Goal: Navigation & Orientation: Understand site structure

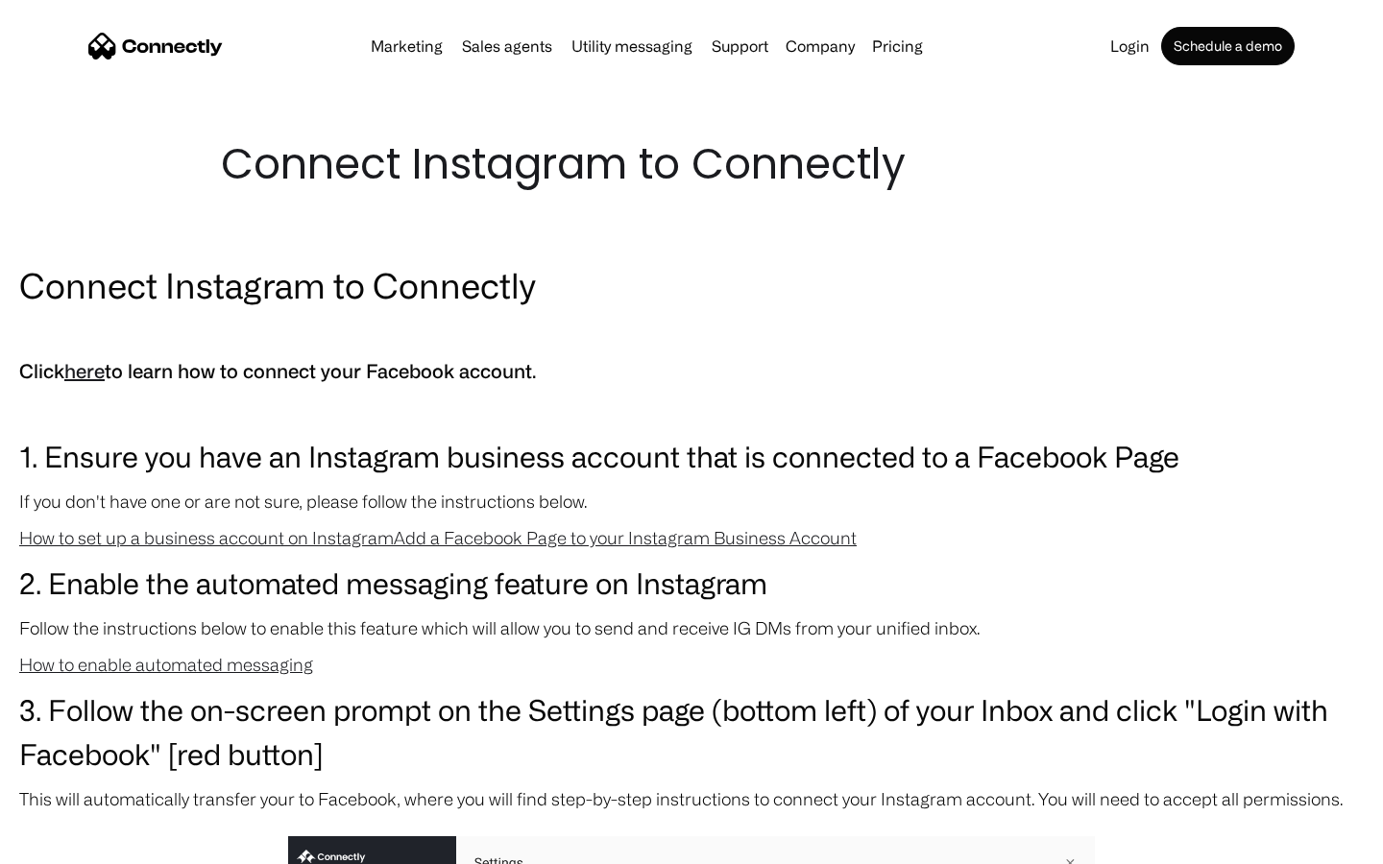
scroll to position [2039, 0]
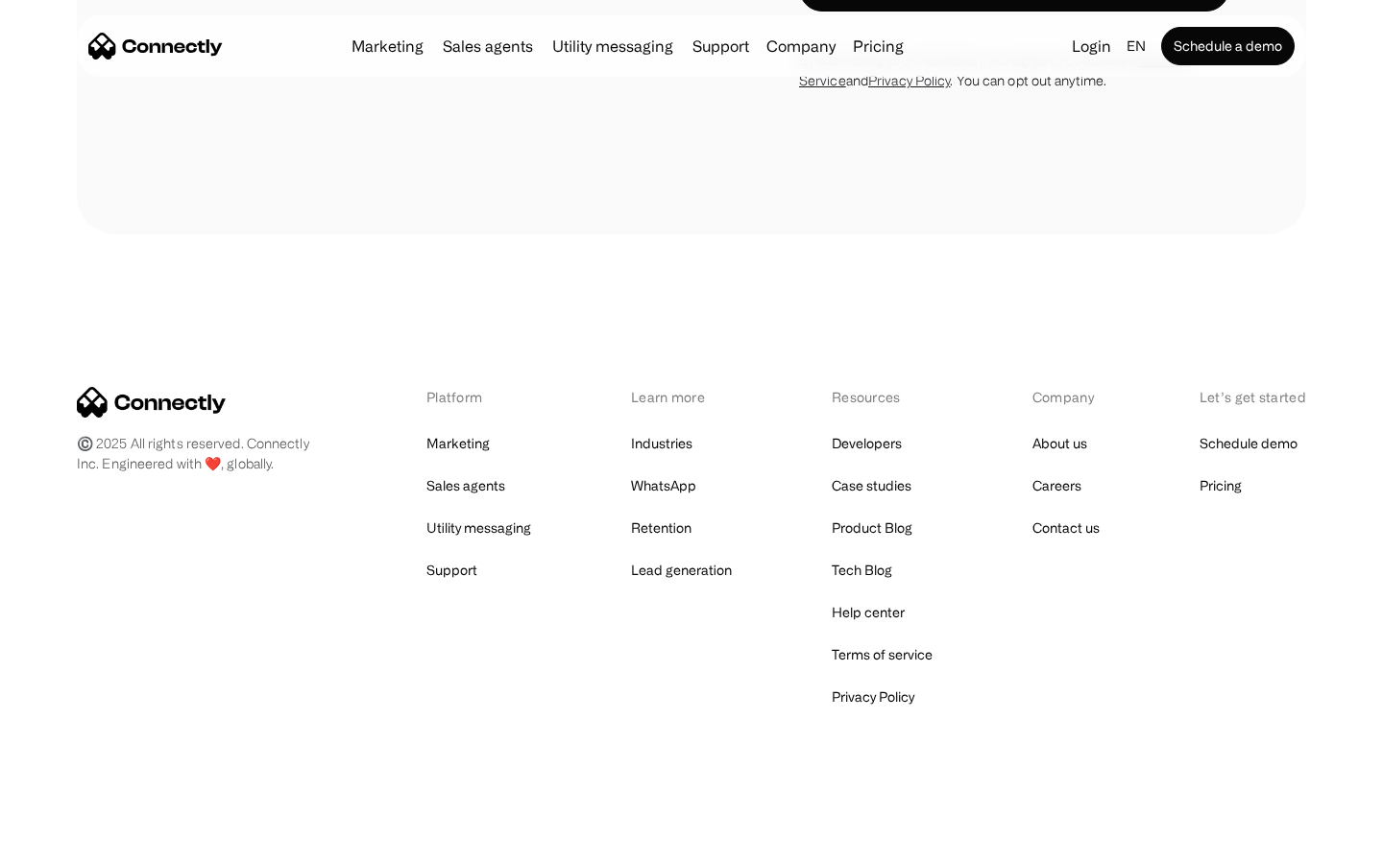
scroll to position [5442, 0]
